Goal: Task Accomplishment & Management: Use online tool/utility

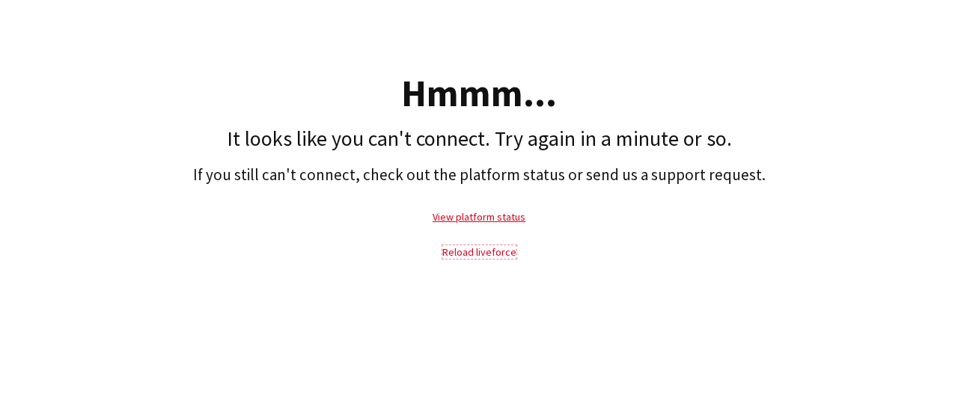
click at [461, 249] on link "Reload liveforce" at bounding box center [479, 251] width 74 height 13
click at [464, 257] on link "Reload liveforce" at bounding box center [479, 251] width 74 height 13
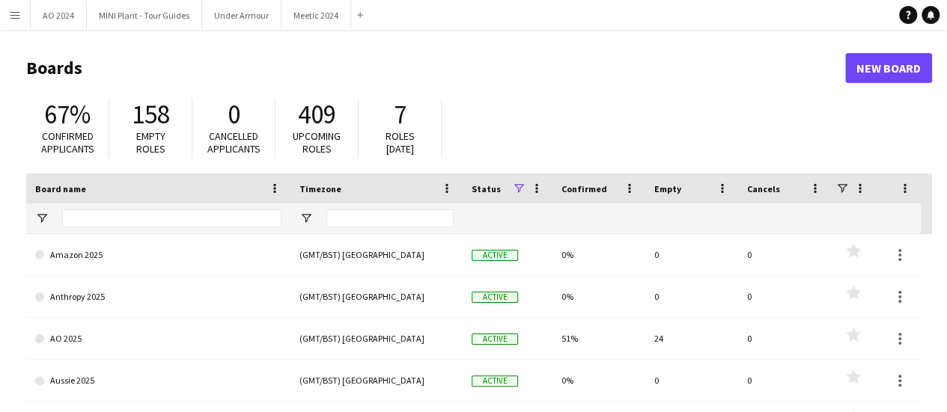
click at [14, 21] on button "Menu" at bounding box center [15, 15] width 30 height 30
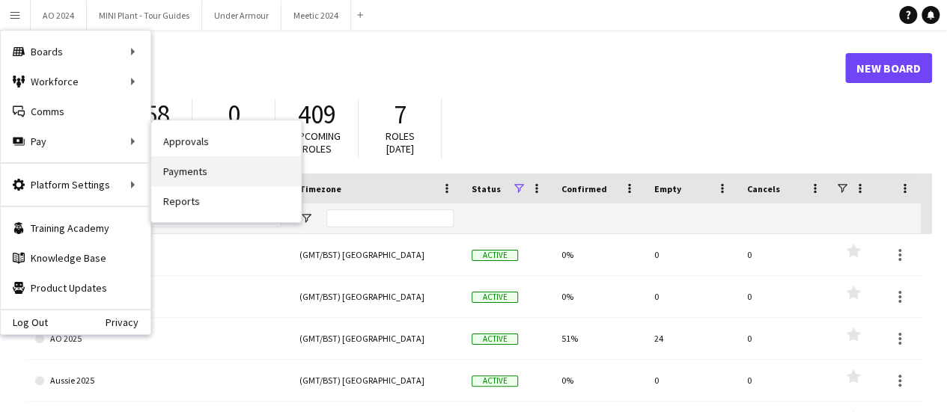
click at [189, 180] on link "Payments" at bounding box center [226, 171] width 150 height 30
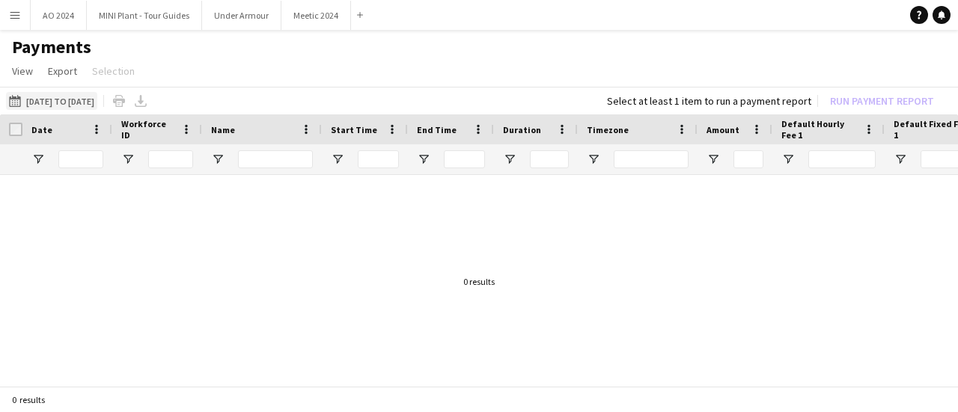
click at [70, 95] on button "[DATE] to [DATE] [DATE] to [DATE]" at bounding box center [51, 101] width 91 height 18
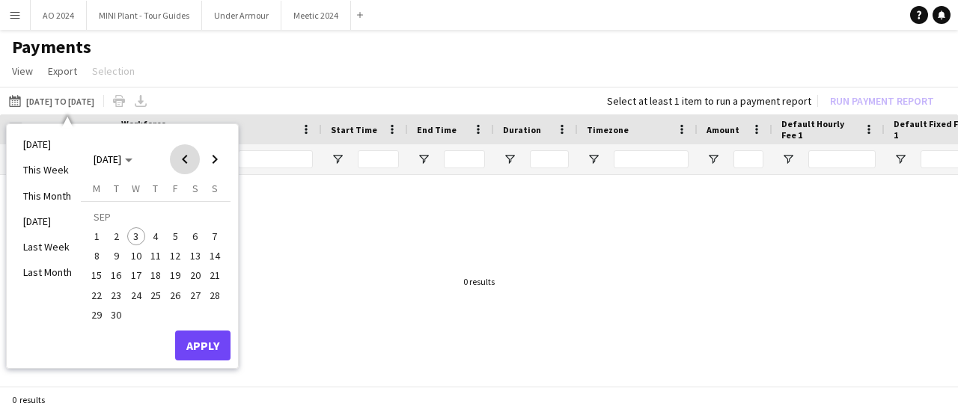
click at [180, 163] on span "Previous month" at bounding box center [185, 159] width 30 height 30
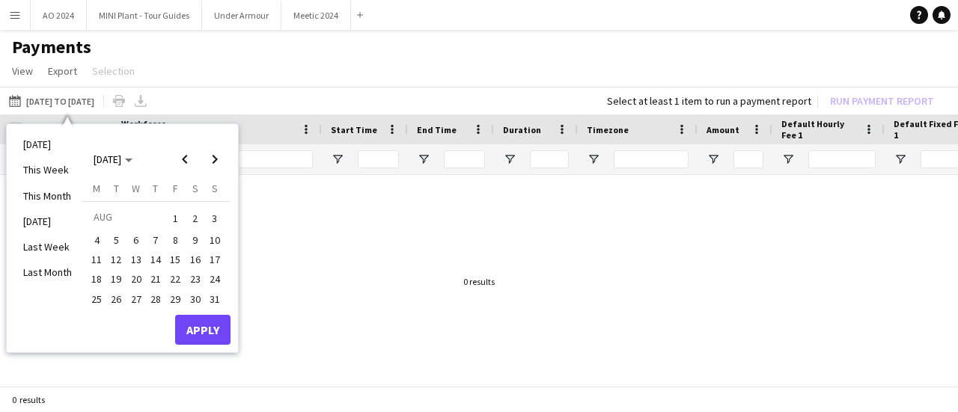
click at [97, 308] on button "25" at bounding box center [96, 299] width 19 height 19
click at [222, 297] on span "31" at bounding box center [215, 299] width 18 height 18
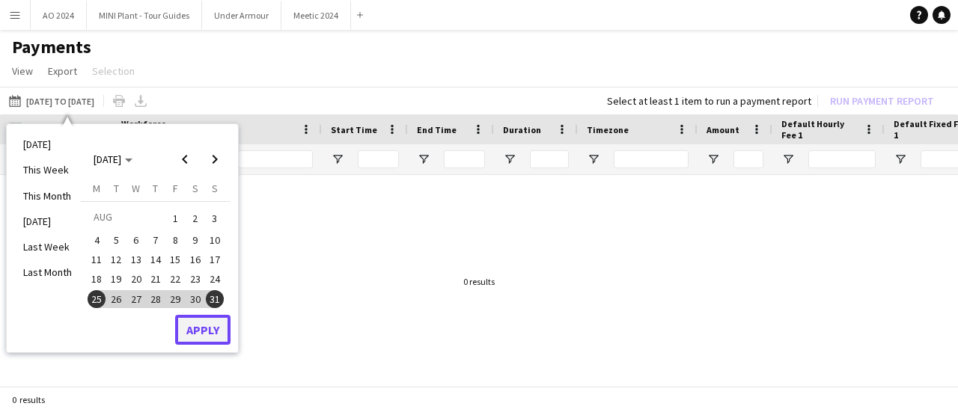
click at [205, 339] on button "Apply" at bounding box center [202, 330] width 55 height 30
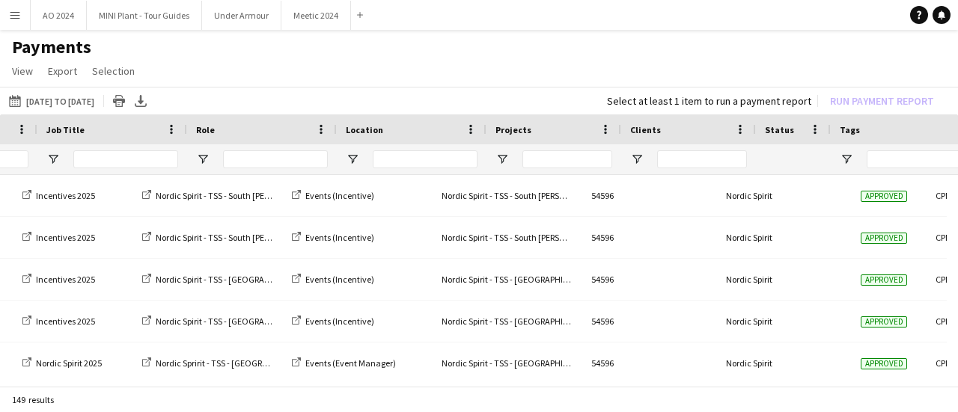
scroll to position [0, 1553]
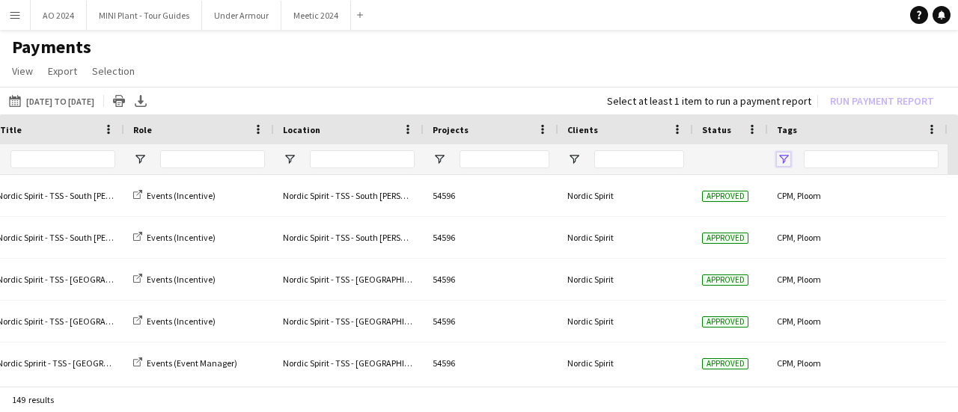
click at [780, 162] on span "Open Filter Menu" at bounding box center [783, 159] width 13 height 13
click at [780, 164] on span "Open Filter Menu" at bounding box center [783, 159] width 13 height 13
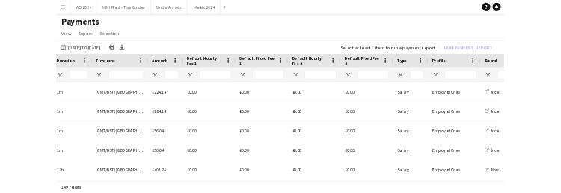
scroll to position [0, 477]
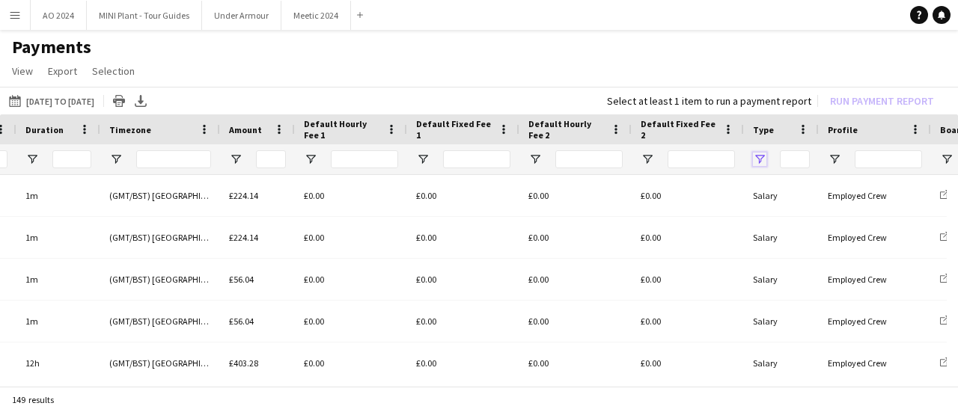
click at [758, 155] on span "Open Filter Menu" at bounding box center [759, 159] width 13 height 13
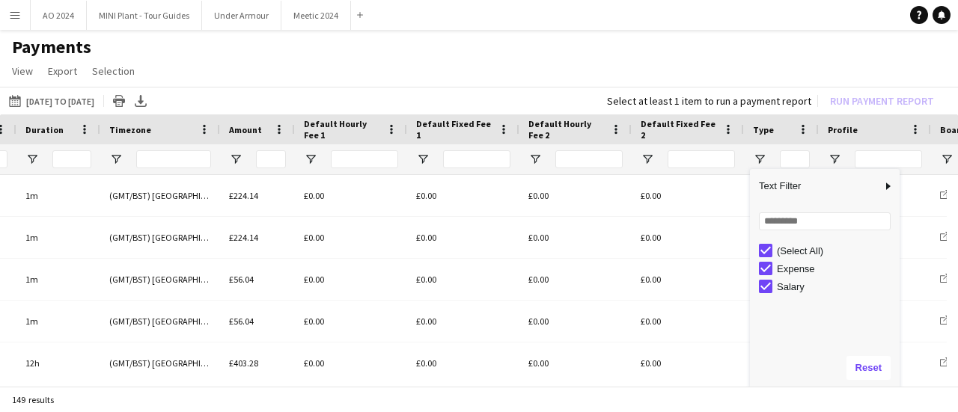
click at [789, 248] on div "(Select All)" at bounding box center [836, 250] width 118 height 11
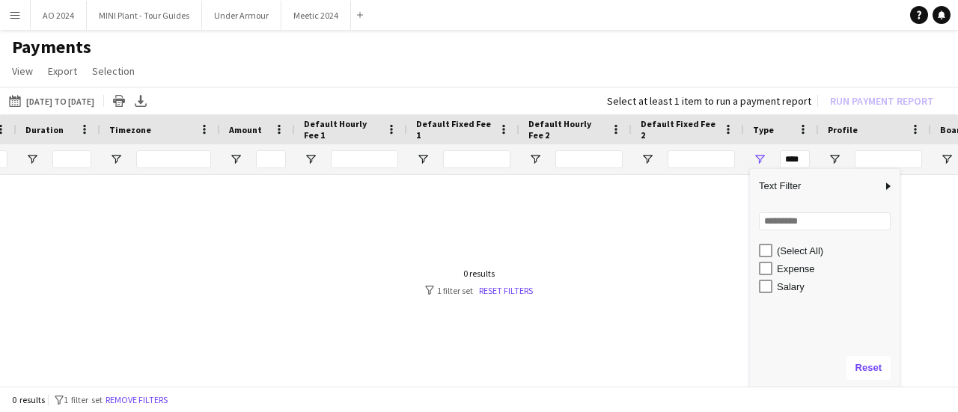
click at [781, 270] on div "Expense" at bounding box center [836, 268] width 118 height 11
type input "**********"
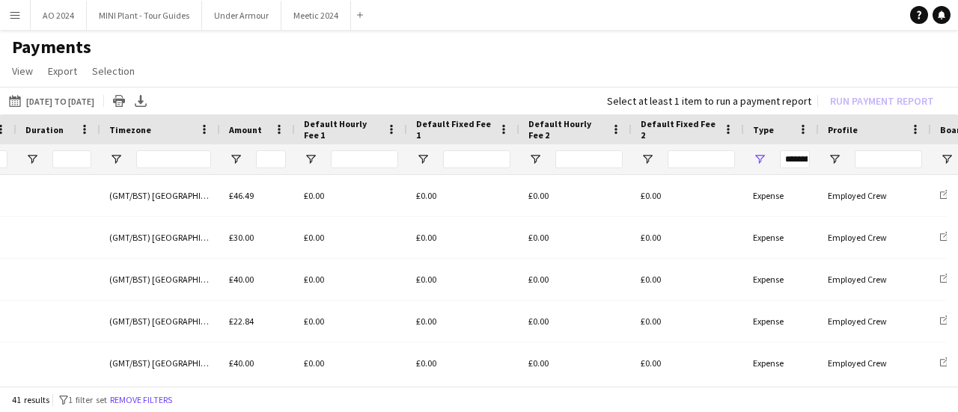
click at [684, 396] on div "41 results filter-1 1 filter set Remove filters" at bounding box center [479, 399] width 958 height 25
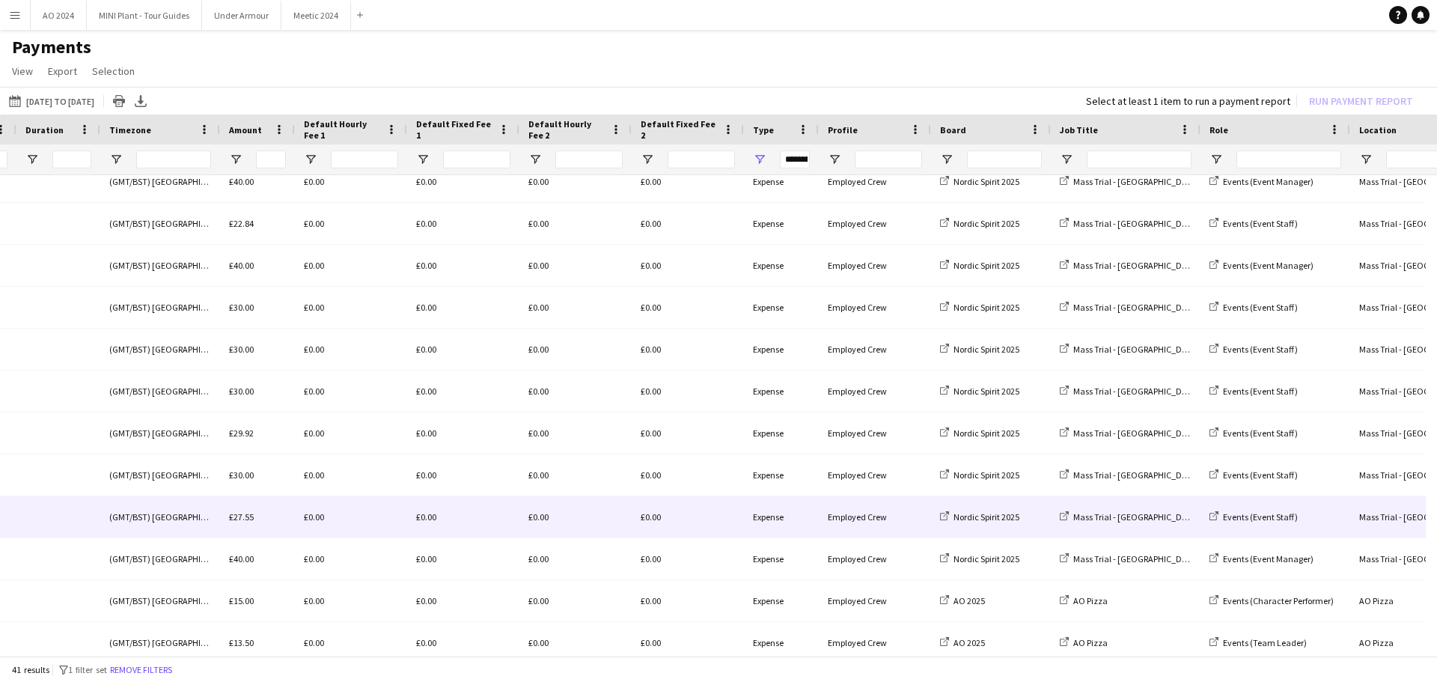
scroll to position [0, 0]
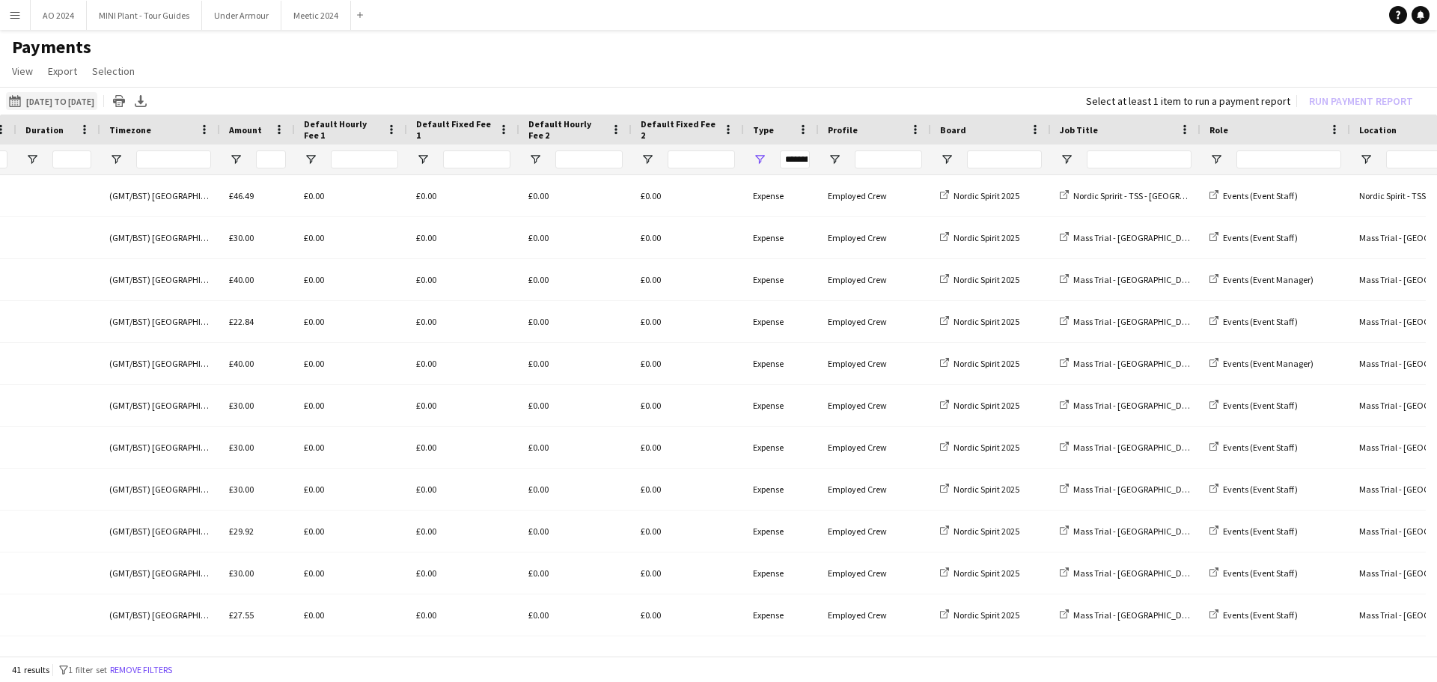
click at [64, 107] on button "[DATE] to [DATE] [DATE] to [DATE]" at bounding box center [51, 101] width 91 height 18
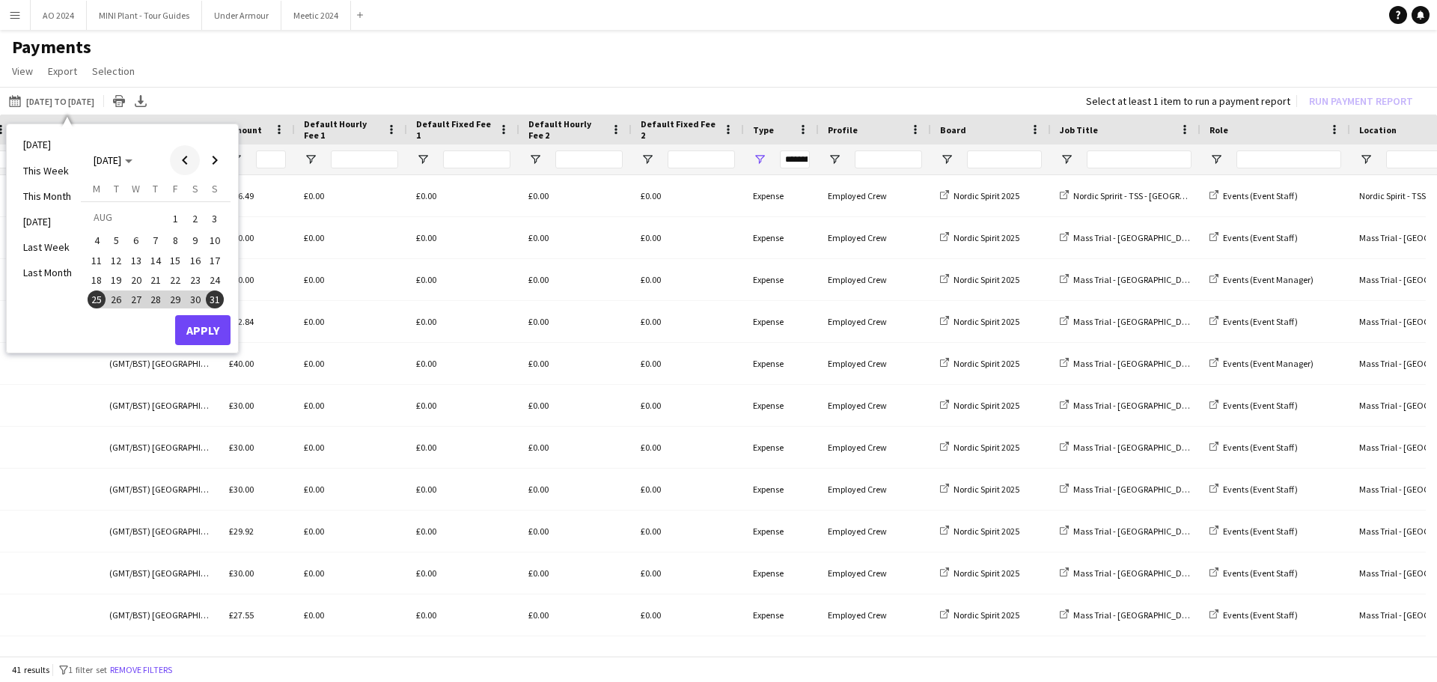
click at [182, 159] on span "Previous month" at bounding box center [185, 160] width 30 height 30
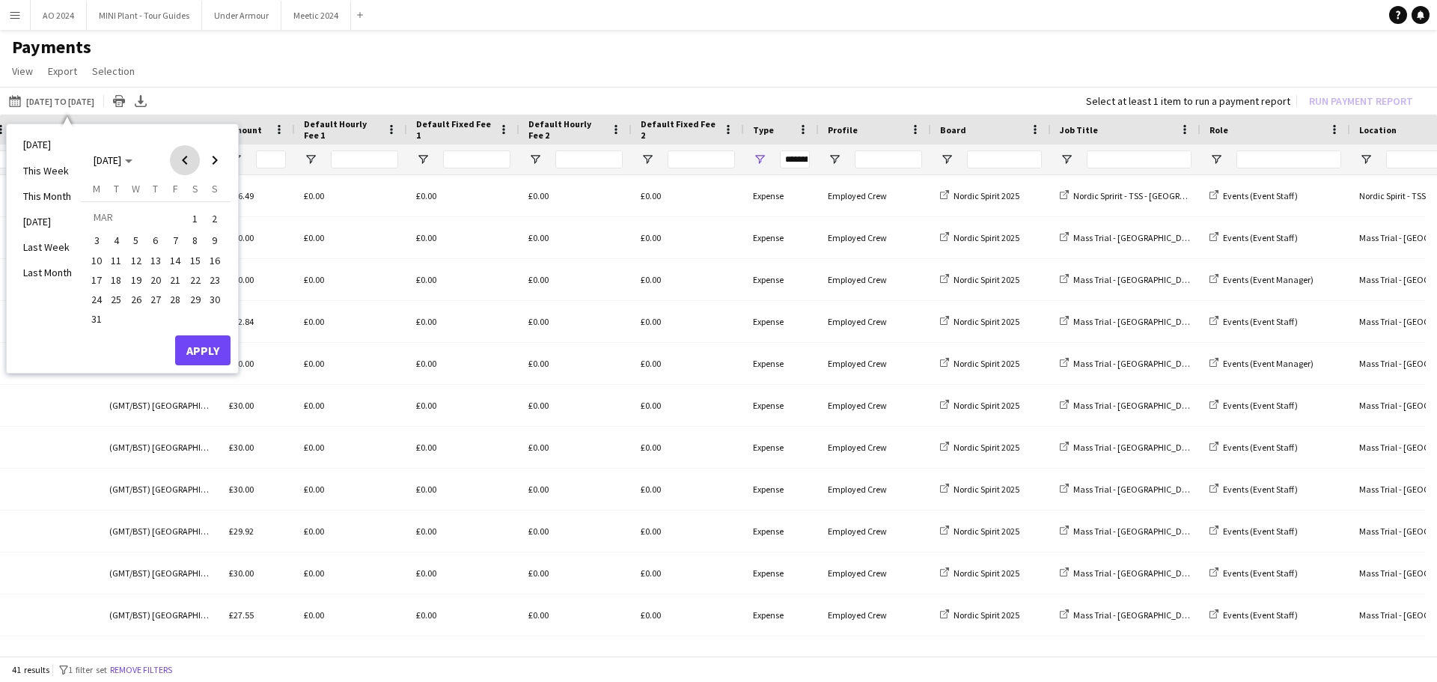
click at [182, 159] on span "Previous month" at bounding box center [185, 160] width 30 height 30
click at [127, 238] on span "1" at bounding box center [136, 236] width 18 height 18
click at [213, 161] on span "Next month" at bounding box center [215, 160] width 30 height 30
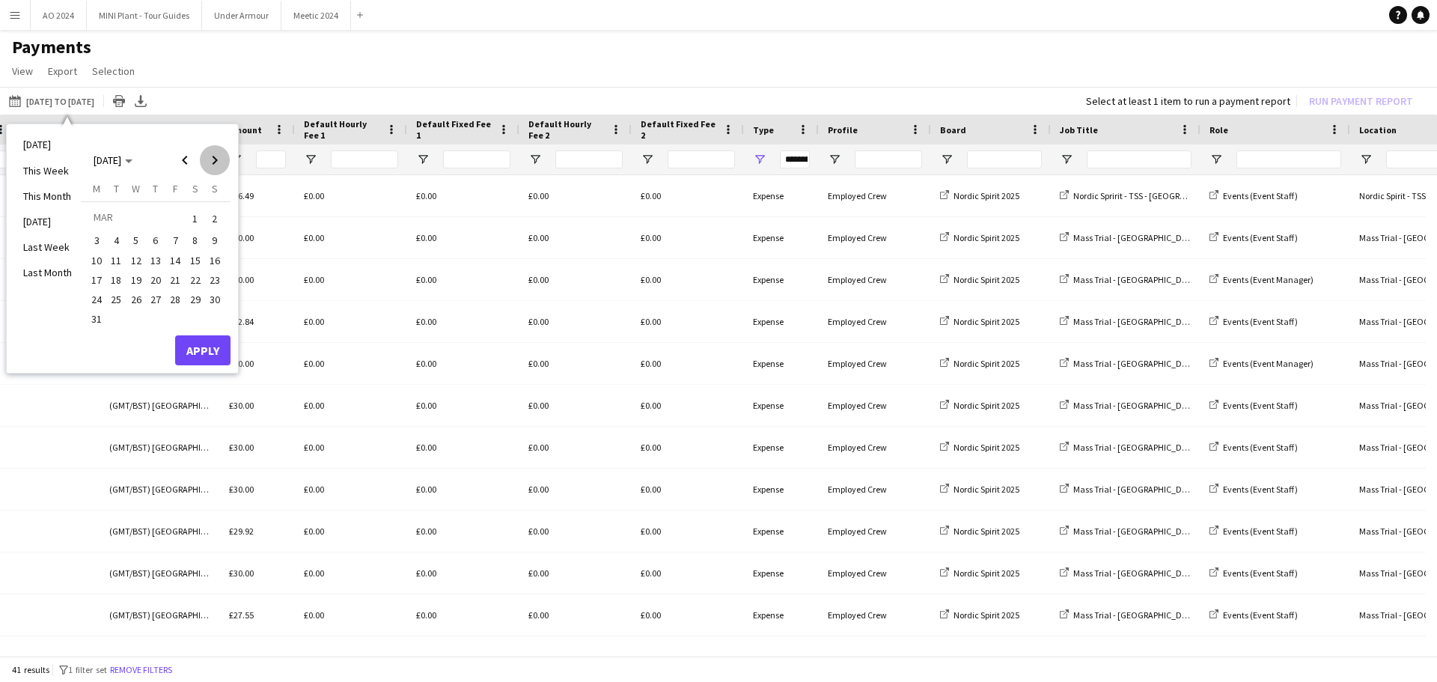
click at [213, 161] on span "Next month" at bounding box center [215, 160] width 30 height 30
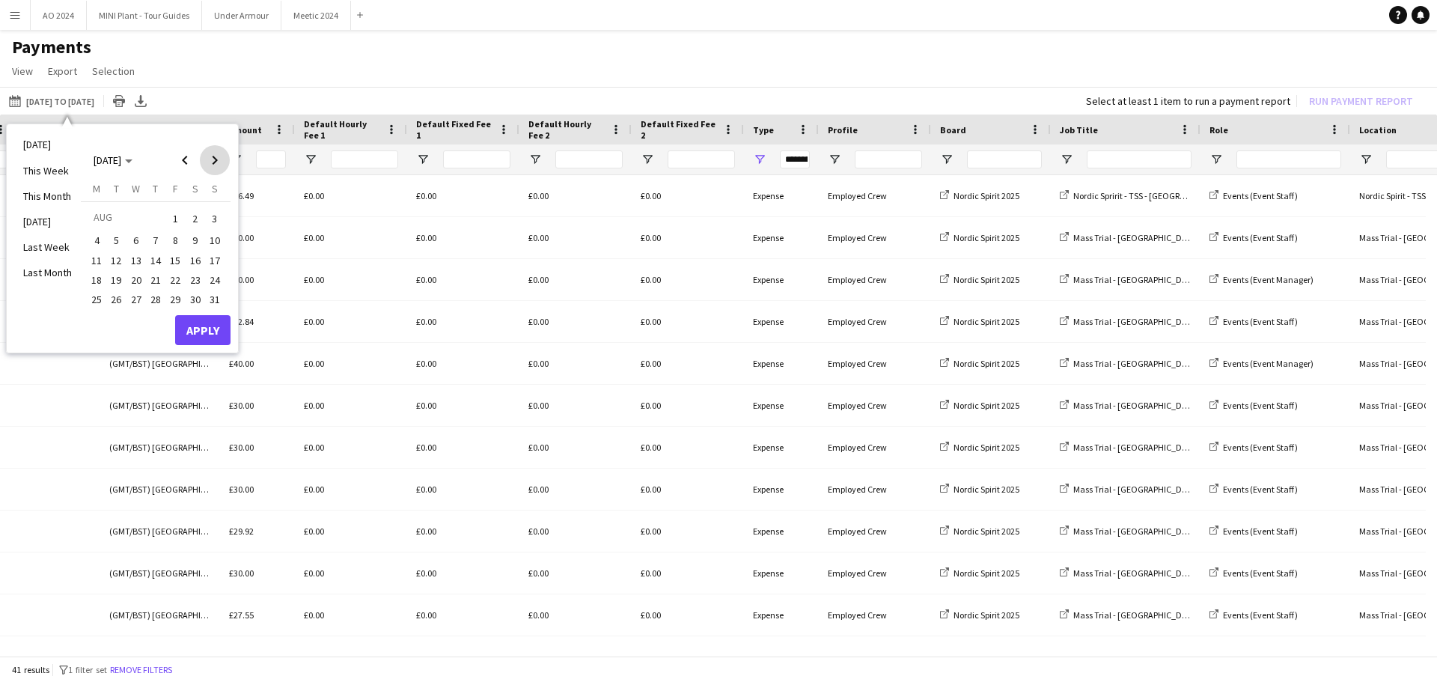
click at [213, 161] on span "Next month" at bounding box center [215, 160] width 30 height 30
click at [184, 158] on span "Previous month" at bounding box center [185, 160] width 30 height 30
click at [215, 305] on span "31" at bounding box center [215, 299] width 18 height 18
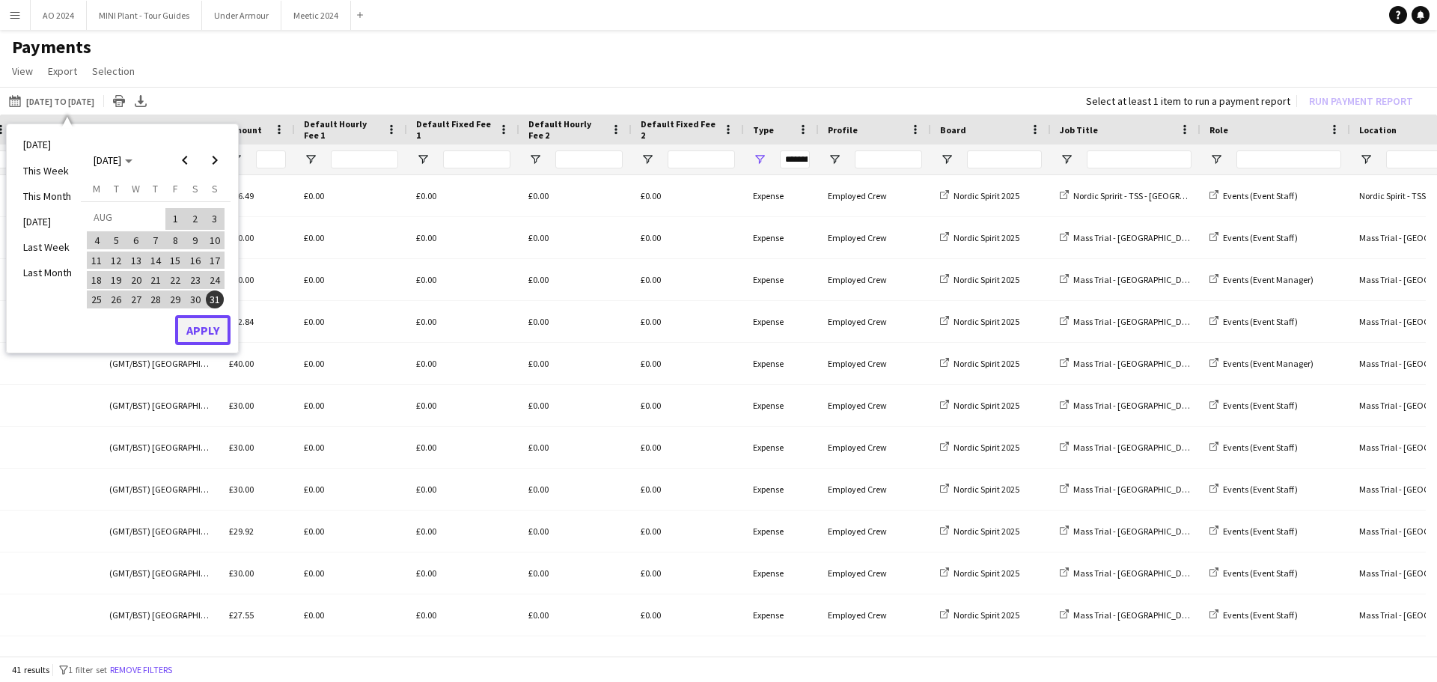
click at [204, 333] on button "Apply" at bounding box center [202, 330] width 55 height 30
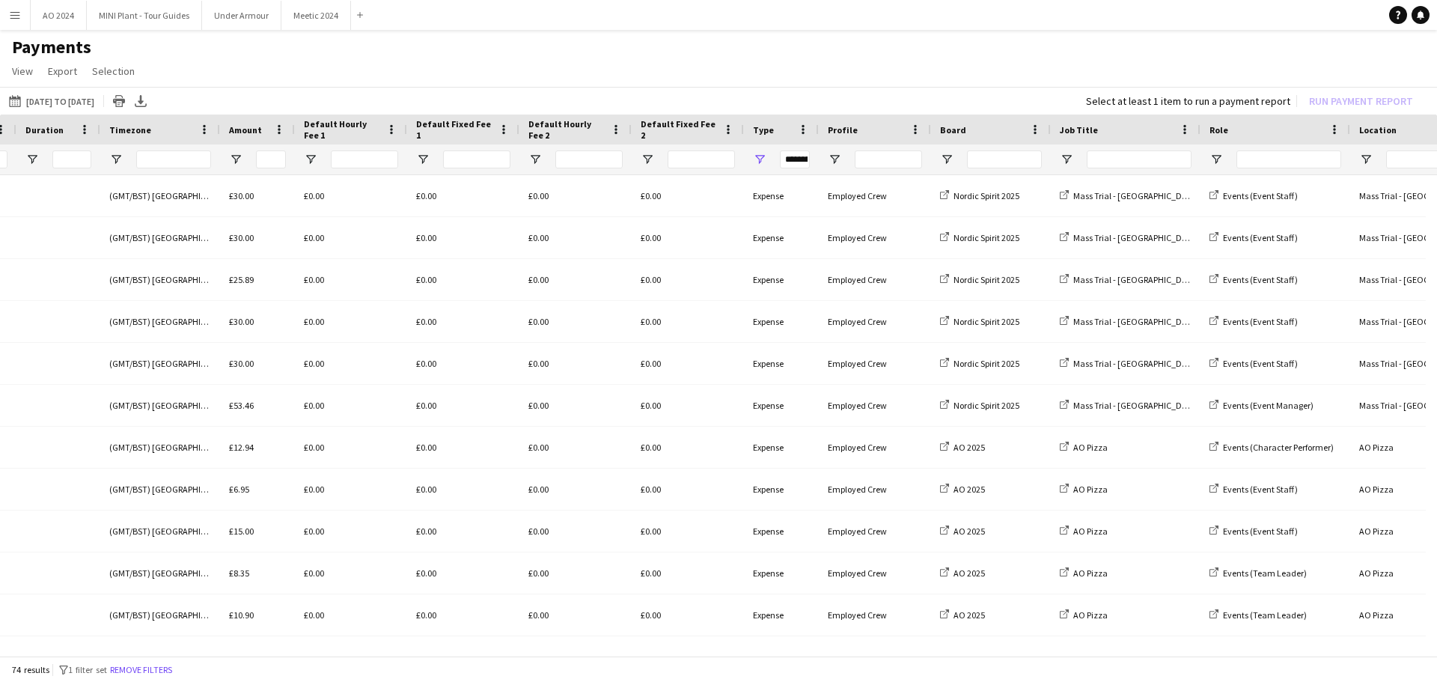
scroll to position [0, 975]
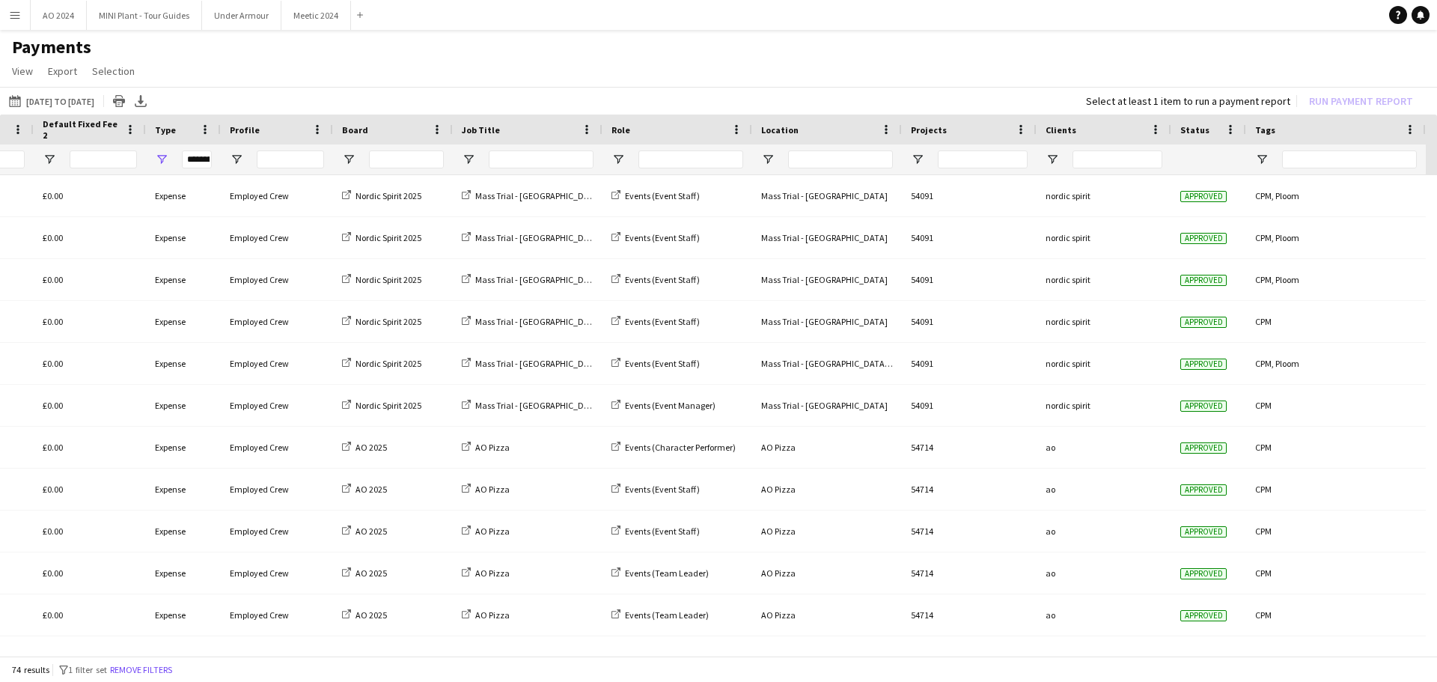
click at [957, 153] on div at bounding box center [1336, 159] width 180 height 30
click at [957, 163] on span "Open Filter Menu" at bounding box center [1261, 159] width 13 height 13
click at [957, 166] on div at bounding box center [1208, 159] width 57 height 30
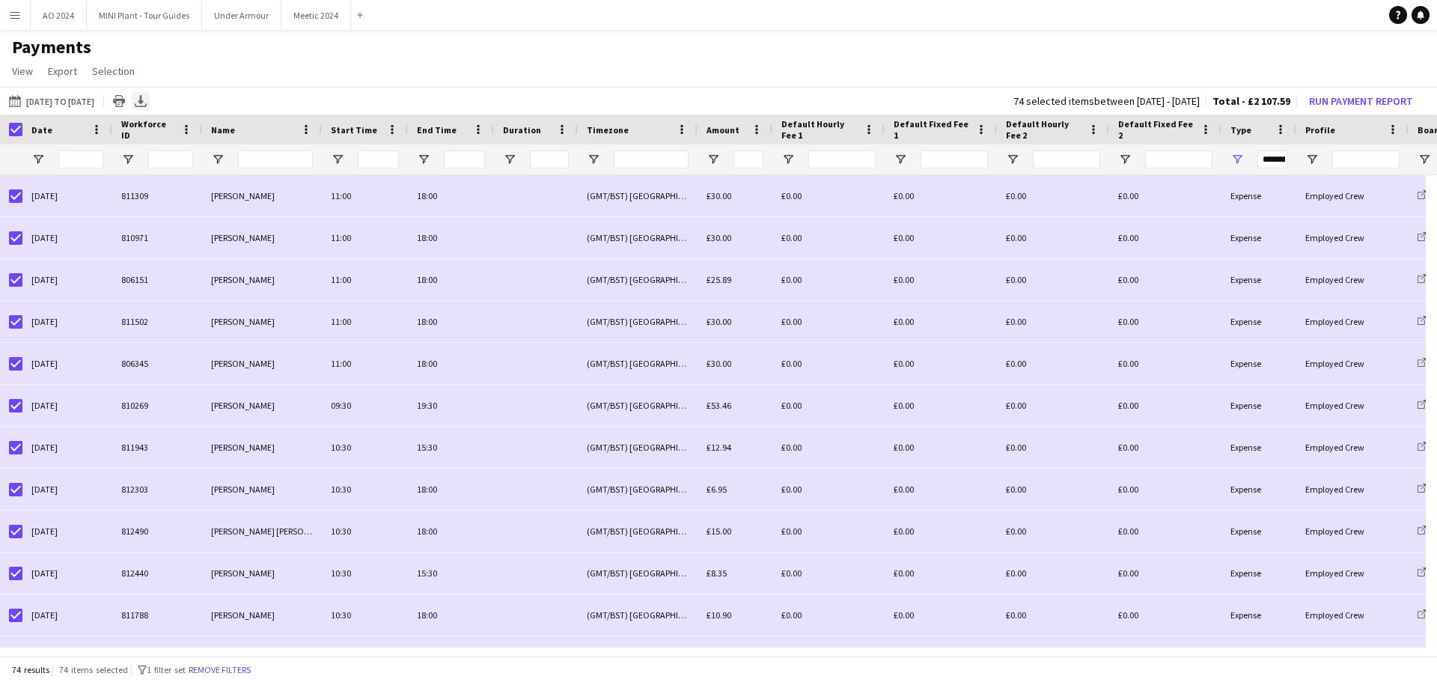
click at [147, 100] on icon "Export XLSX" at bounding box center [141, 101] width 12 height 12
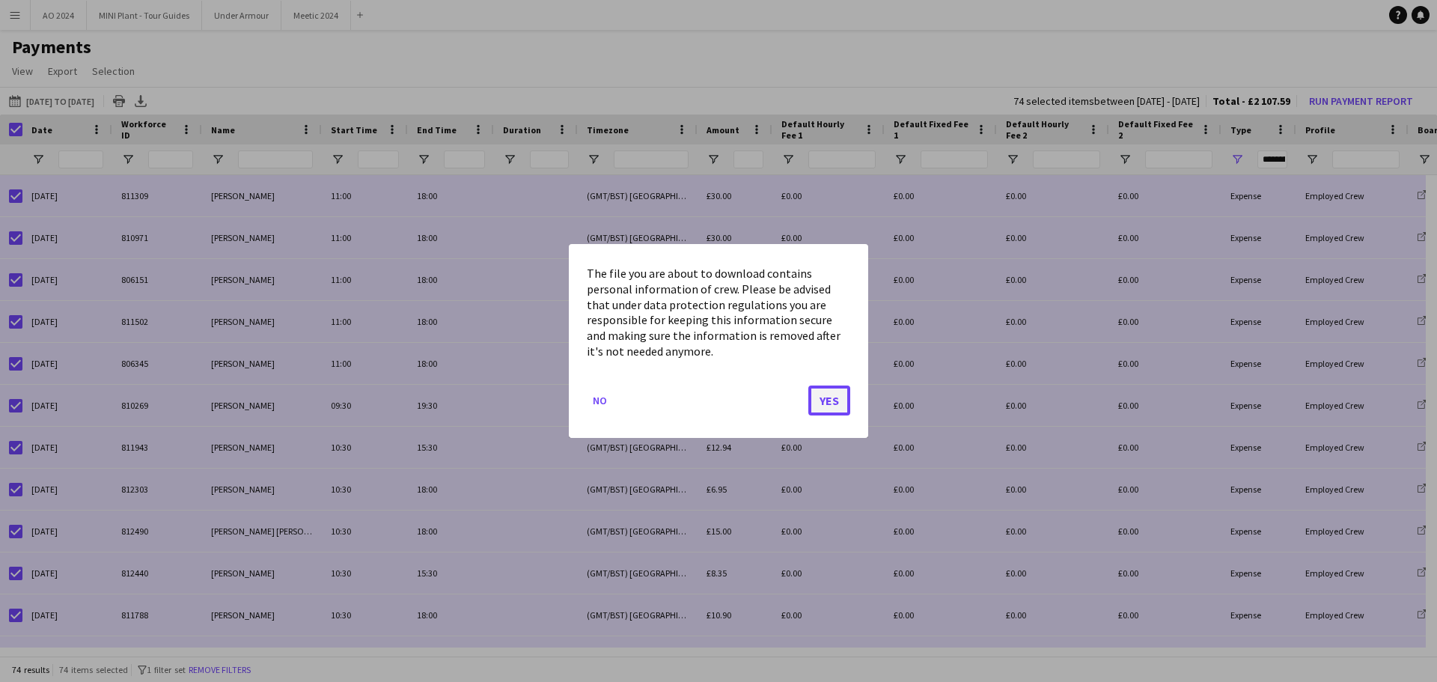
click at [822, 396] on button "Yes" at bounding box center [829, 400] width 42 height 30
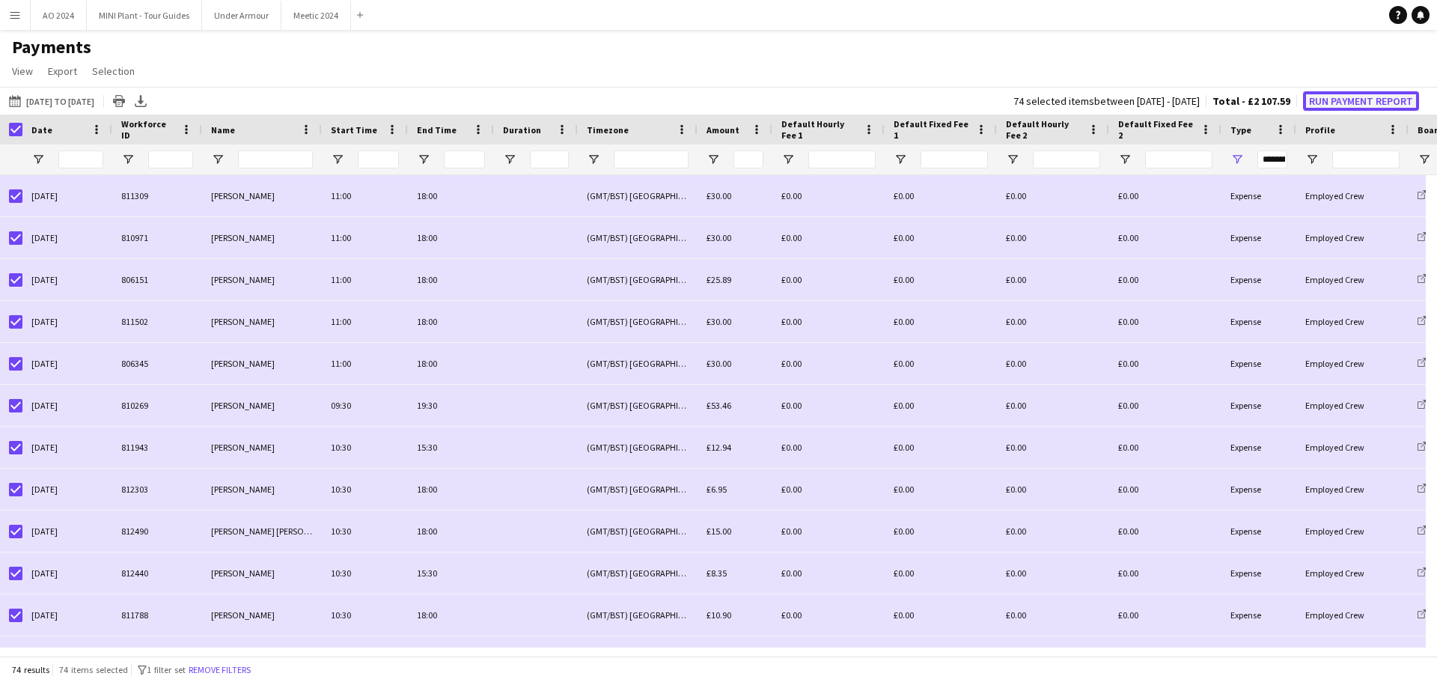
click at [957, 97] on button "Run Payment Report" at bounding box center [1361, 100] width 116 height 19
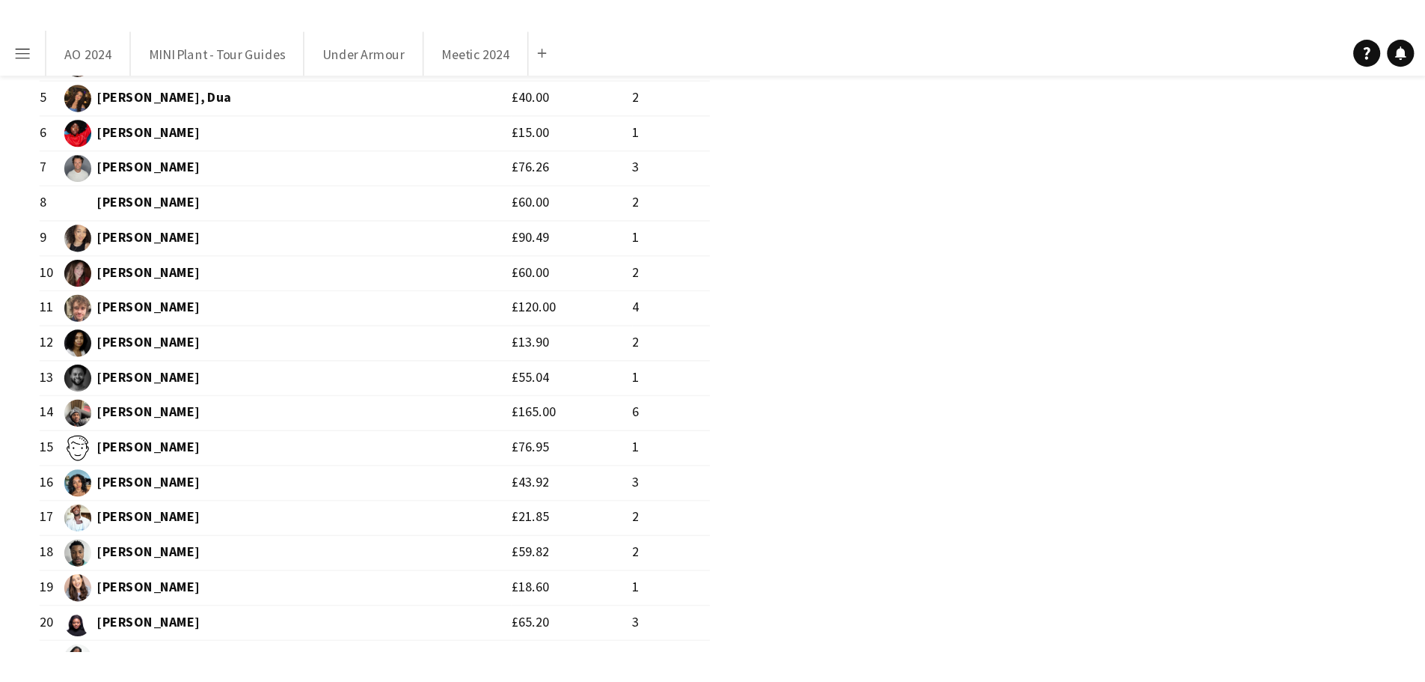
scroll to position [0, 0]
